Goal: Information Seeking & Learning: Learn about a topic

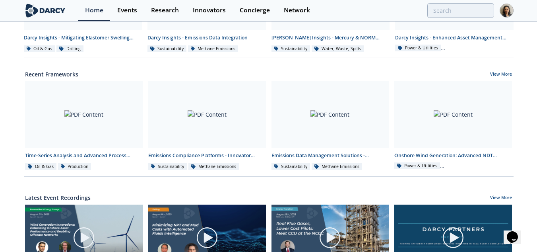
scroll to position [241, 0]
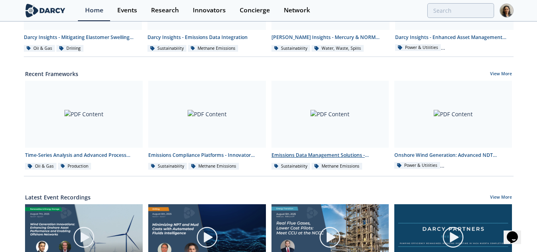
click at [321, 128] on div at bounding box center [330, 114] width 118 height 67
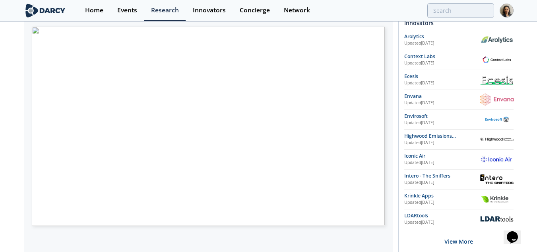
scroll to position [153, 0]
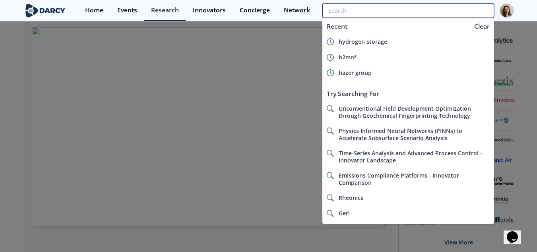
click at [432, 14] on input "search" at bounding box center [407, 10] width 171 height 15
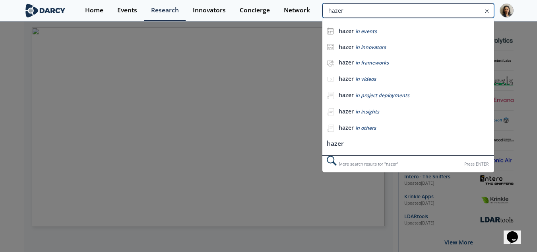
type input "hazer"
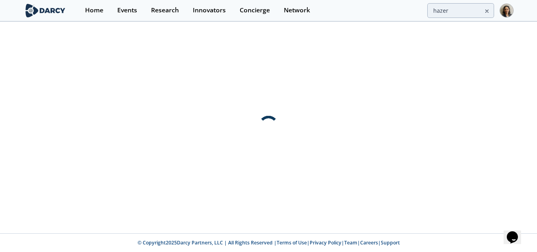
scroll to position [0, 0]
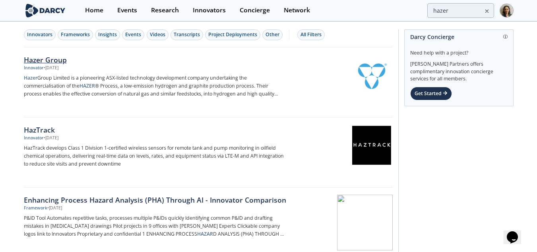
click at [64, 59] on div "Hazer Group" at bounding box center [155, 59] width 263 height 10
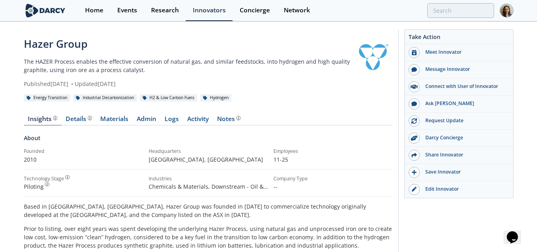
click at [184, 85] on div "Published [DATE] • Updated [DATE]" at bounding box center [188, 83] width 329 height 8
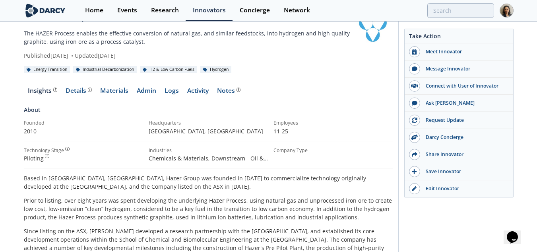
scroll to position [15, 0]
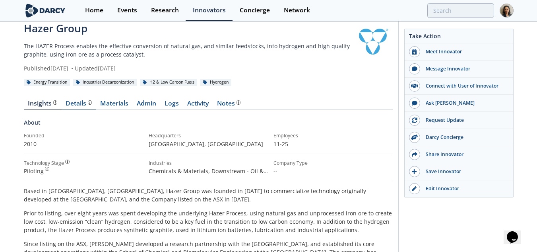
click at [75, 105] on div "Details" at bounding box center [79, 103] width 26 height 6
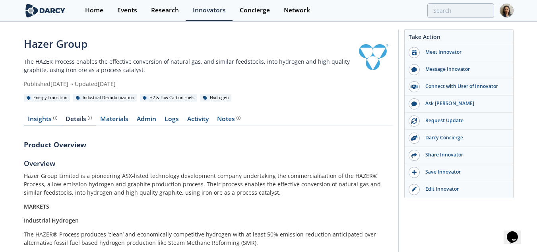
click at [37, 122] on div "Insights The [PERSON_NAME] Research team’s summarized opinion of the innovator,…" at bounding box center [42, 119] width 29 height 6
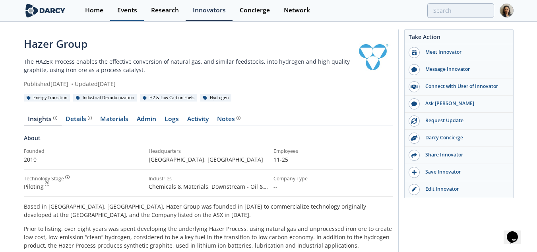
click at [133, 12] on div "Events" at bounding box center [127, 10] width 20 height 6
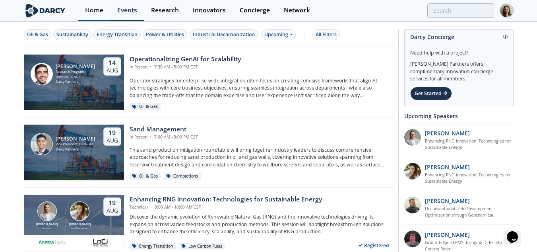
click at [93, 13] on div "Home" at bounding box center [94, 10] width 18 height 6
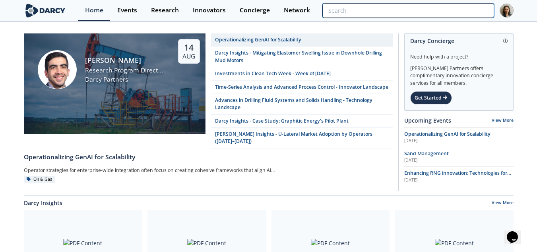
click at [447, 14] on input "search" at bounding box center [407, 10] width 171 height 15
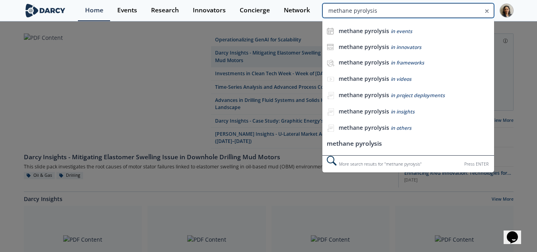
type input "methane pyrolysis"
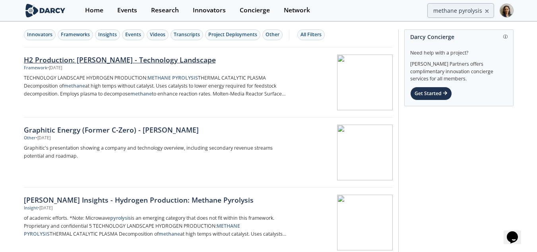
click at [232, 64] on div "H2 Production: [PERSON_NAME] - Technology Landscape" at bounding box center [155, 59] width 263 height 10
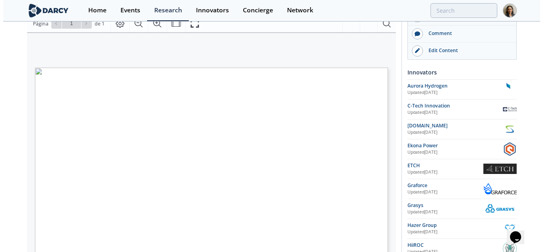
scroll to position [16, 0]
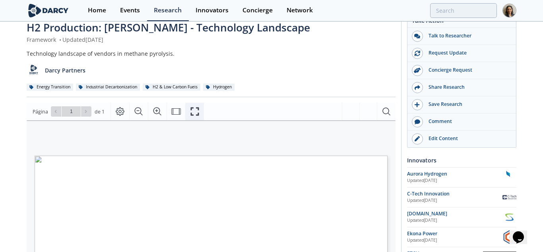
click at [190, 115] on icon "Fullscreen" at bounding box center [195, 111] width 10 height 10
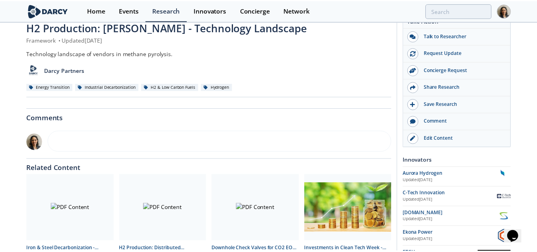
scroll to position [0, 0]
